Goal: Information Seeking & Learning: Learn about a topic

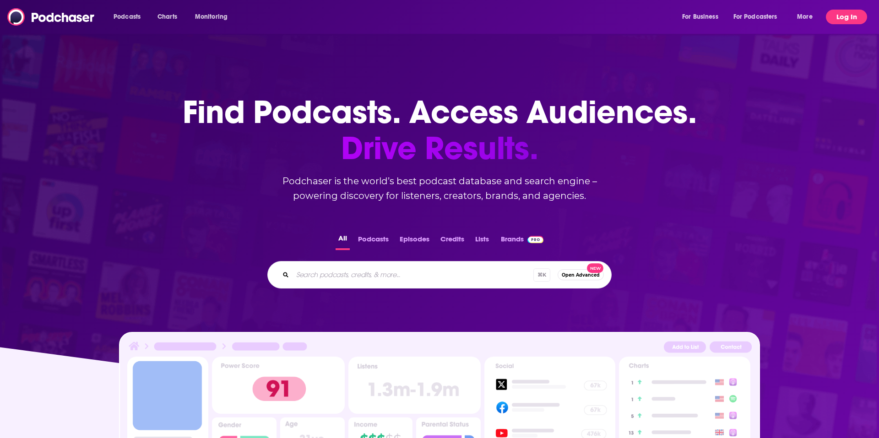
click at [844, 18] on button "Log In" at bounding box center [846, 17] width 41 height 15
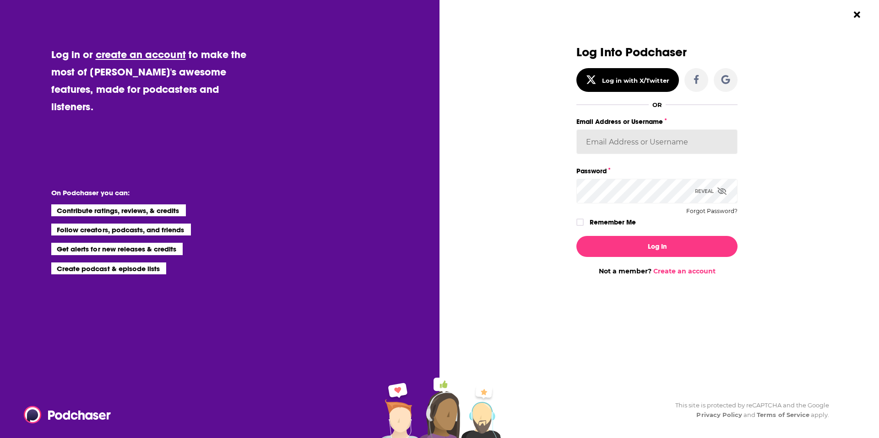
type input "ldigiovine"
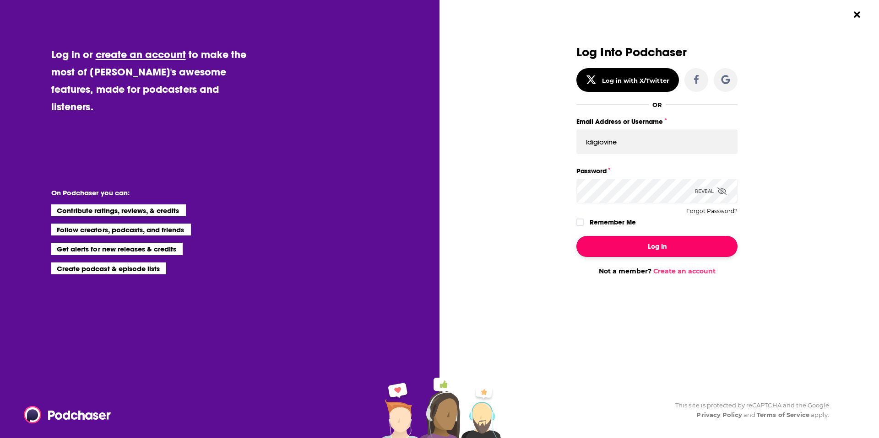
click at [677, 245] on button "Log In" at bounding box center [656, 246] width 161 height 21
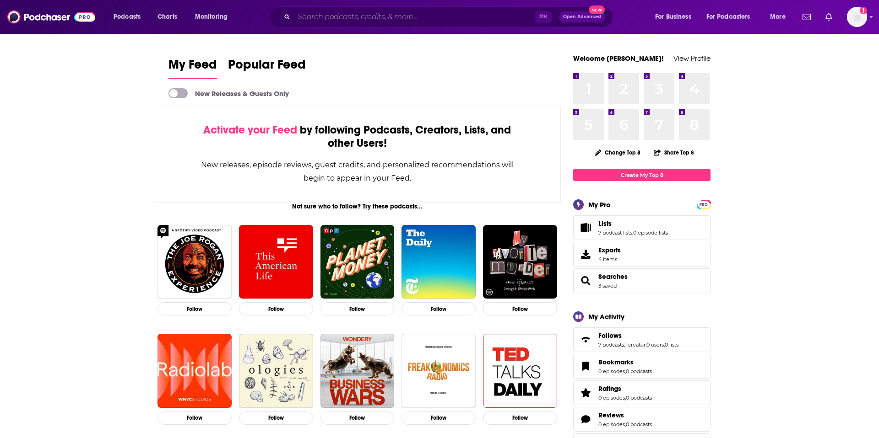
click at [368, 14] on input "Search podcasts, credits, & more..." at bounding box center [414, 17] width 241 height 15
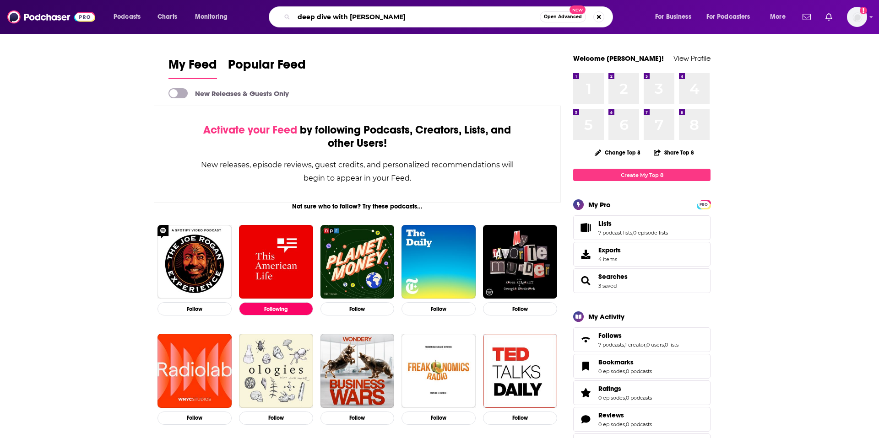
type input "deep dive with [PERSON_NAME]"
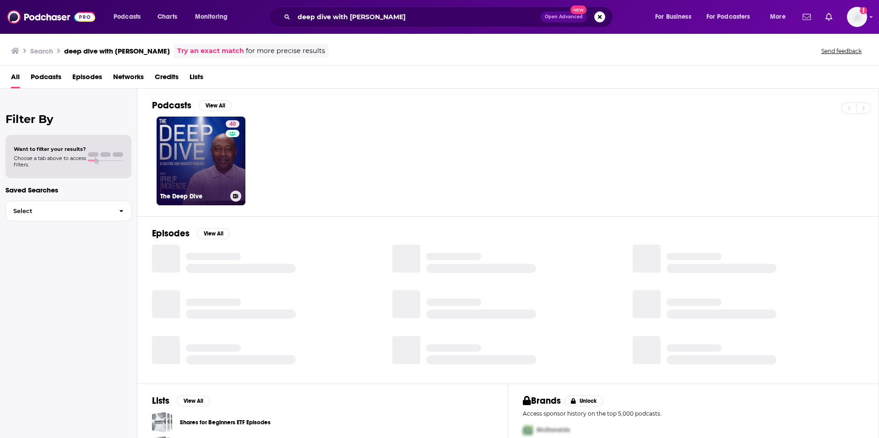
click at [209, 174] on link "40 The Deep Dive" at bounding box center [201, 161] width 89 height 89
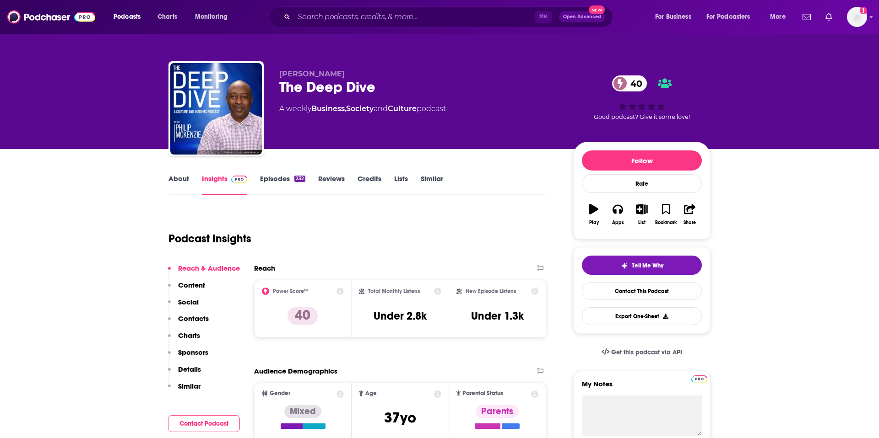
click at [179, 177] on link "About" at bounding box center [178, 184] width 21 height 21
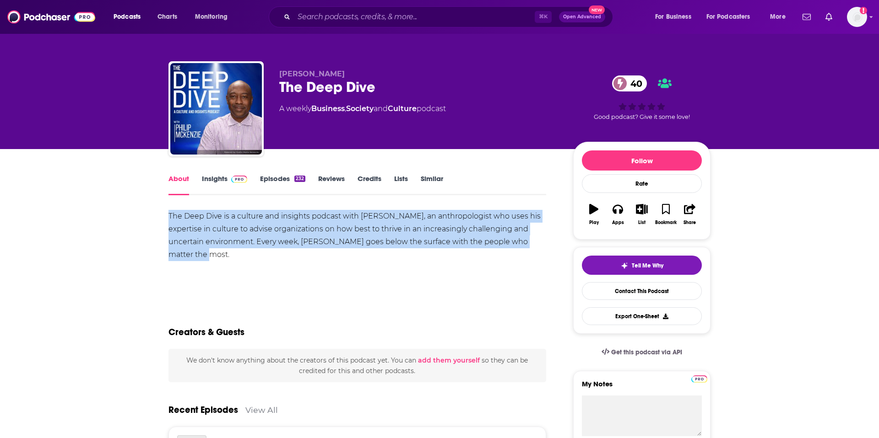
drag, startPoint x: 204, startPoint y: 267, endPoint x: 162, endPoint y: 213, distance: 68.6
copy div "The Deep Dive is a culture and insights podcast with [PERSON_NAME], an anthropo…"
